Goal: Information Seeking & Learning: Learn about a topic

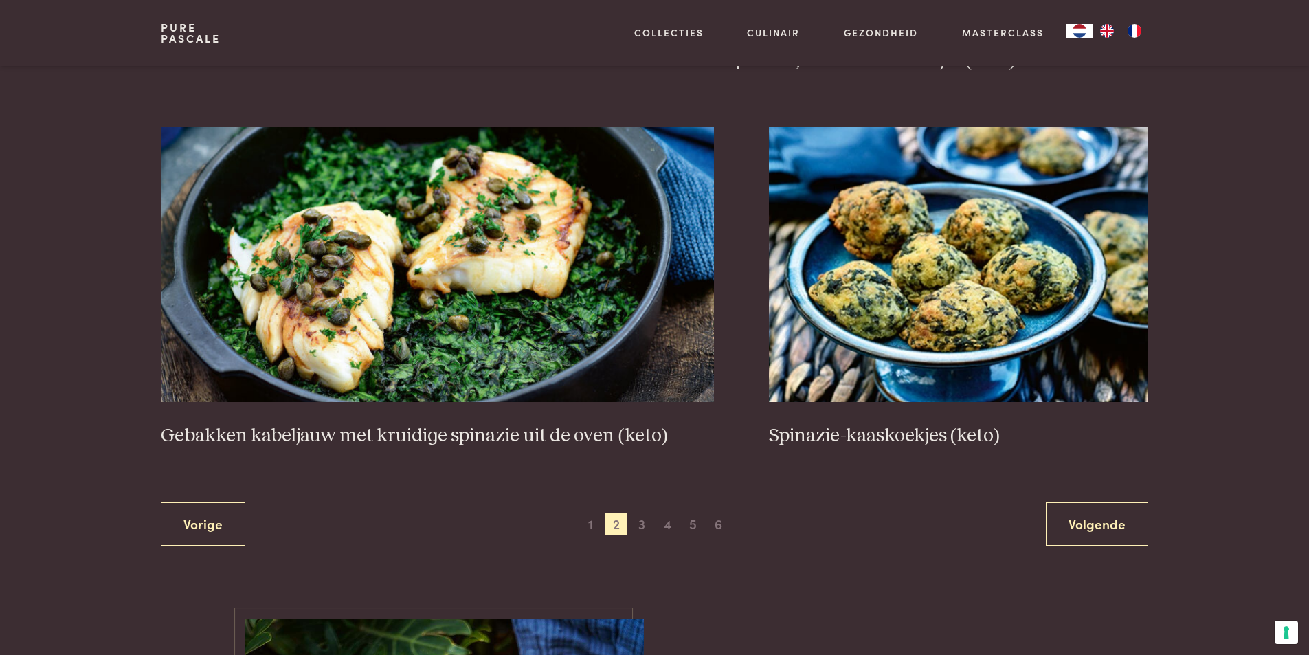
scroll to position [2268, 0]
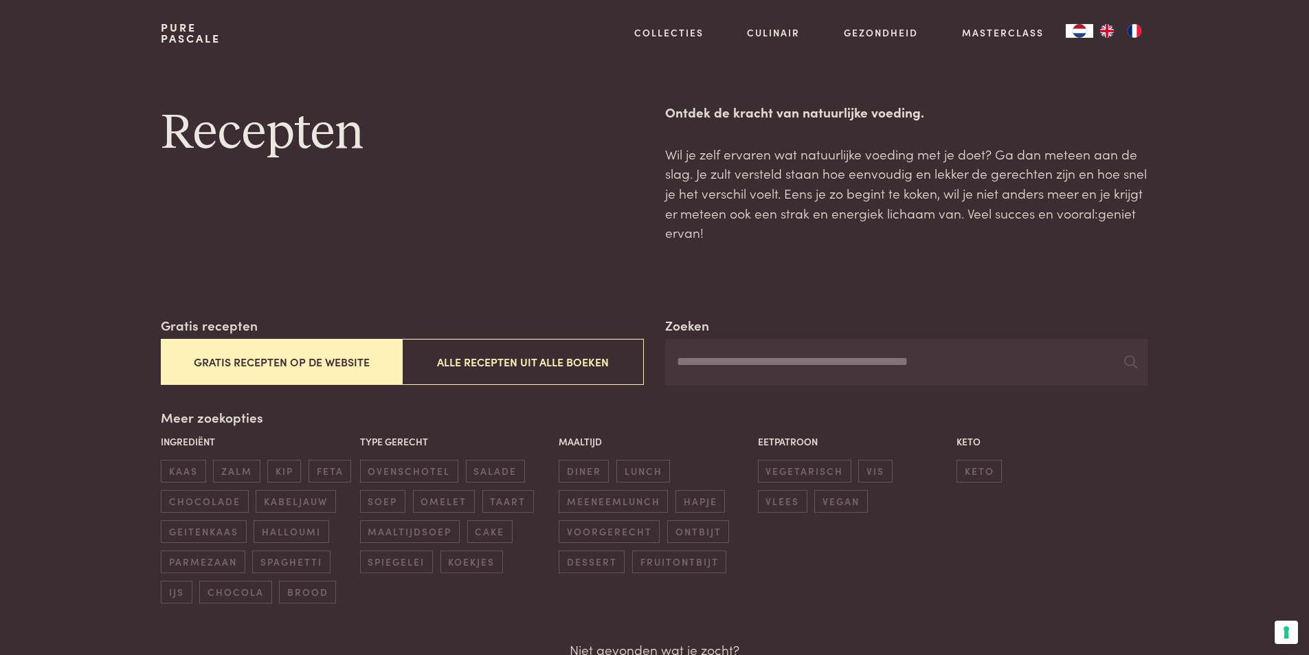
click at [256, 364] on button "Gratis recepten op de website" at bounding box center [281, 362] width 241 height 46
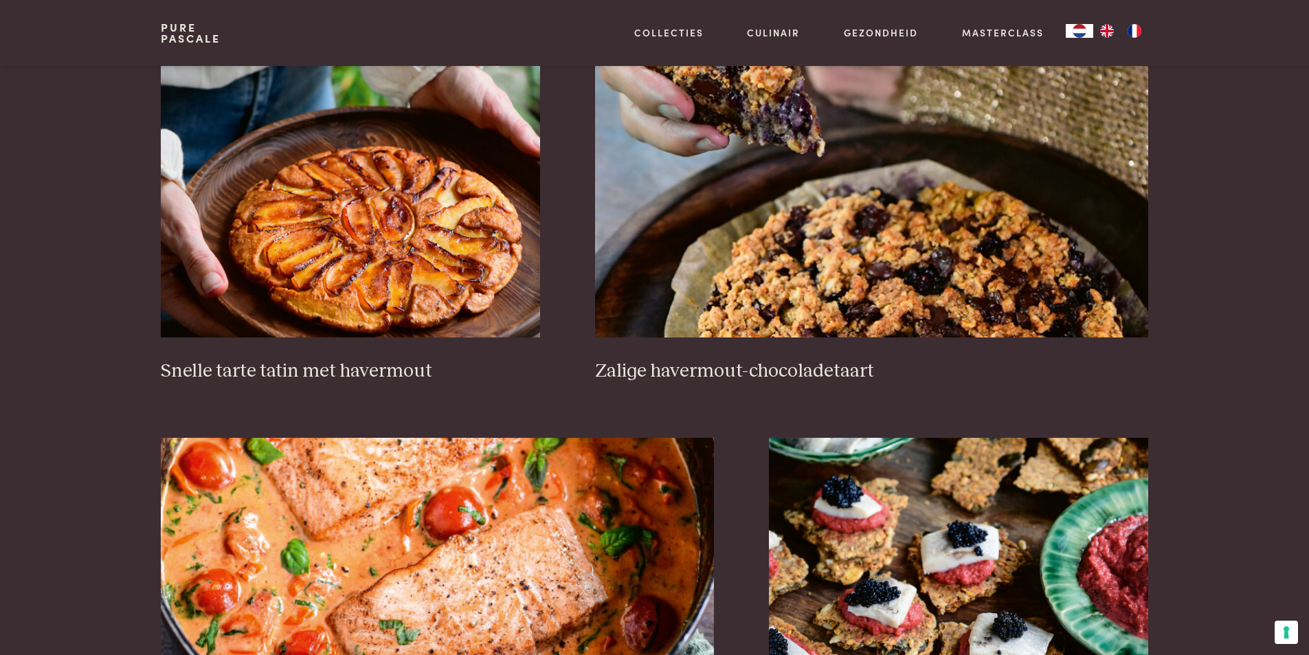
scroll to position [2446, 0]
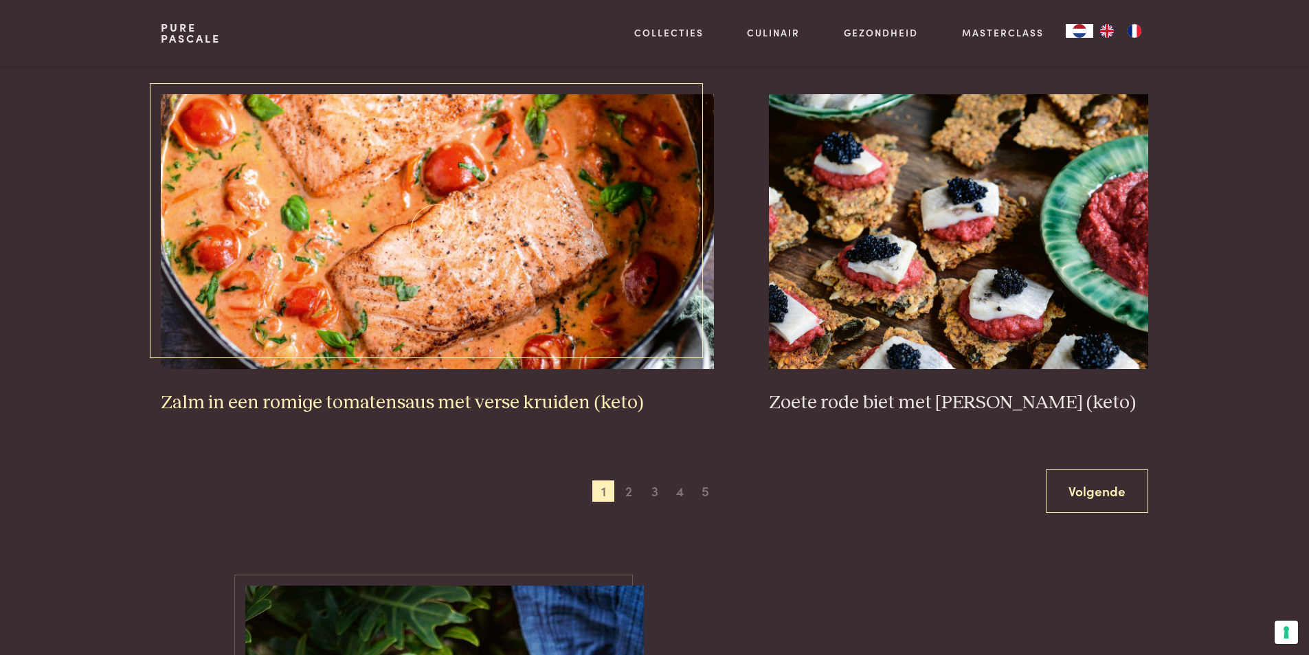
click at [350, 277] on img at bounding box center [437, 231] width 553 height 275
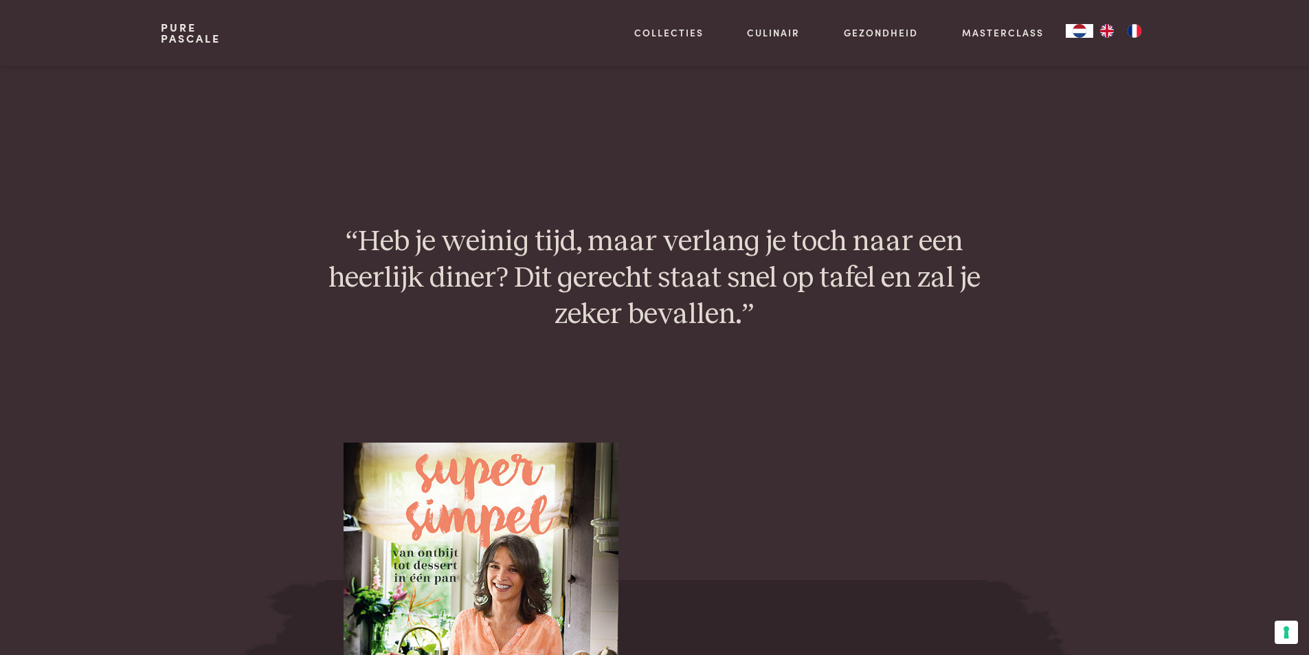
scroll to position [1076, 0]
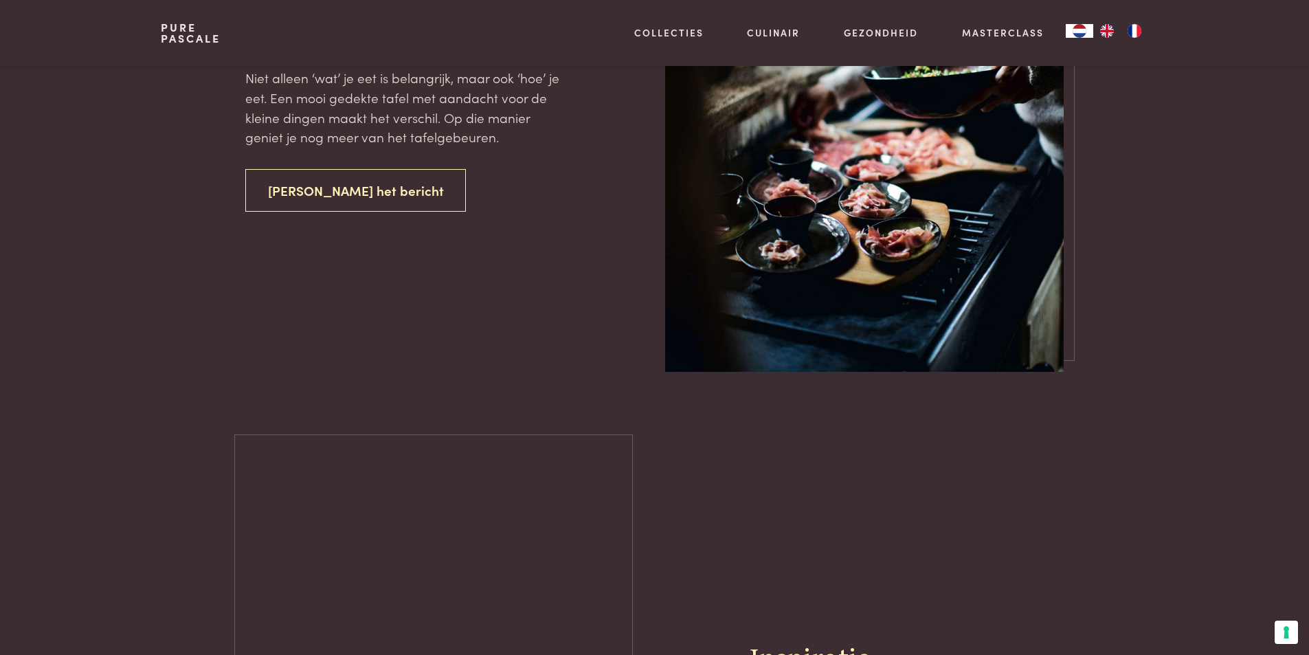
scroll to position [2446, 0]
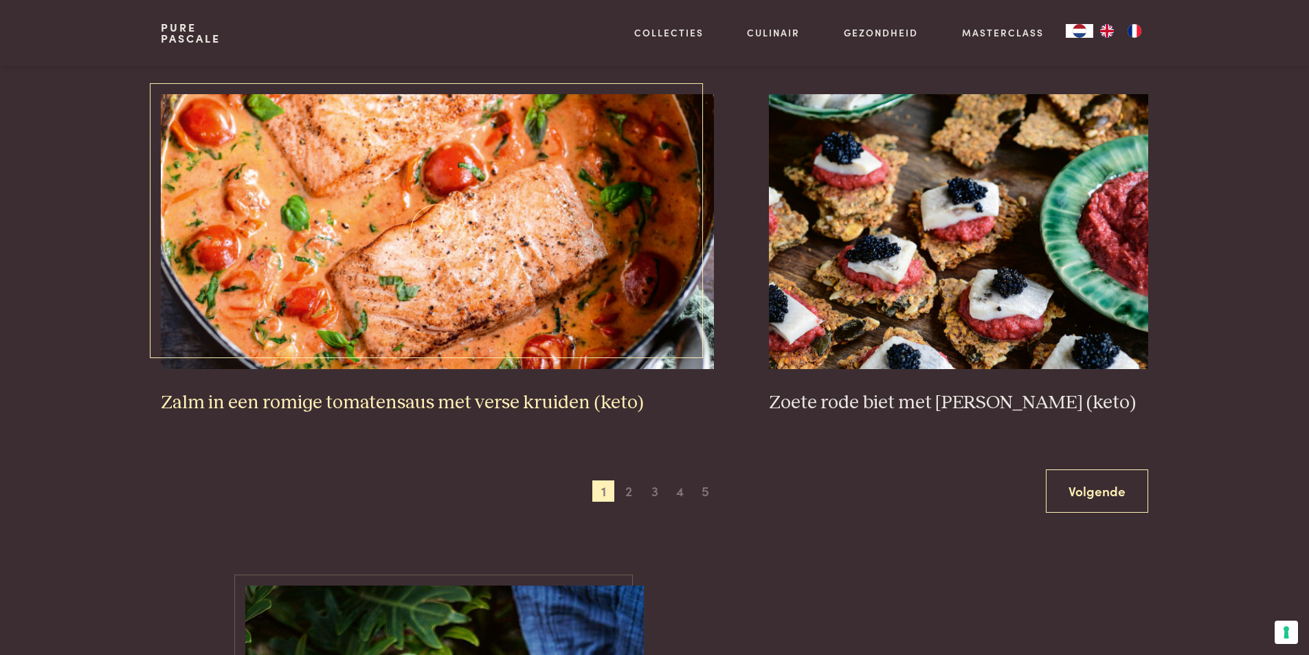
click at [477, 240] on img at bounding box center [437, 231] width 553 height 275
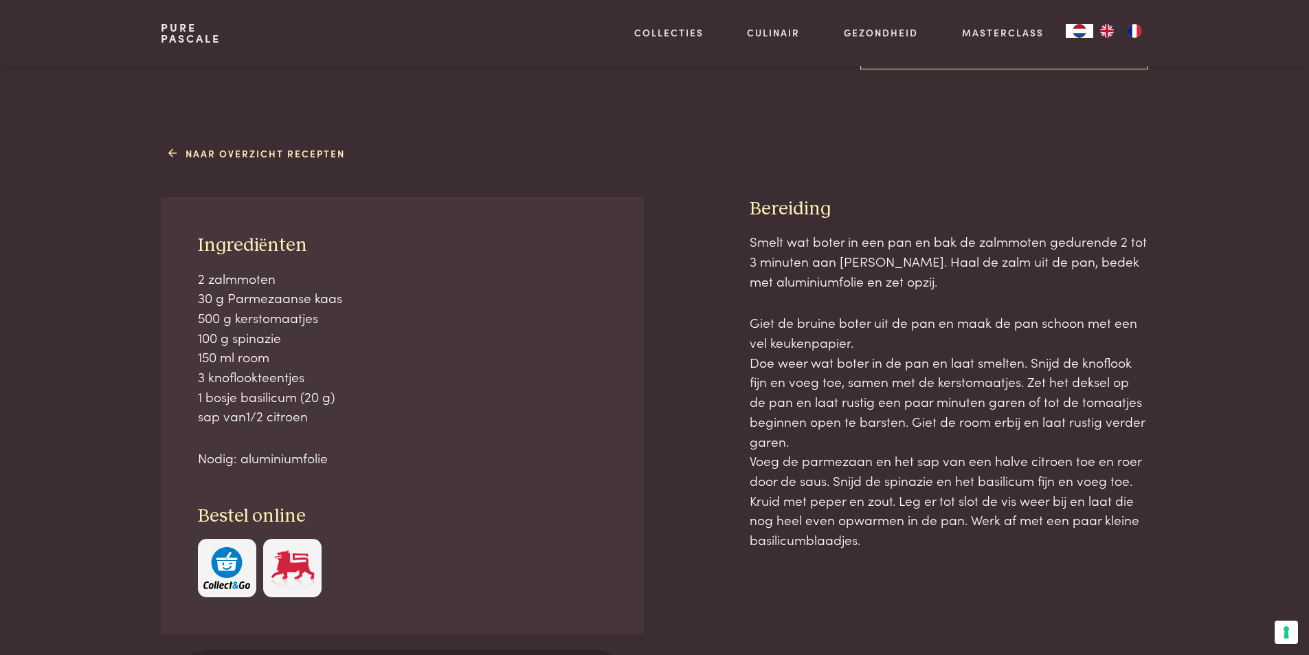
scroll to position [550, 0]
